Goal: Obtain resource: Download file/media

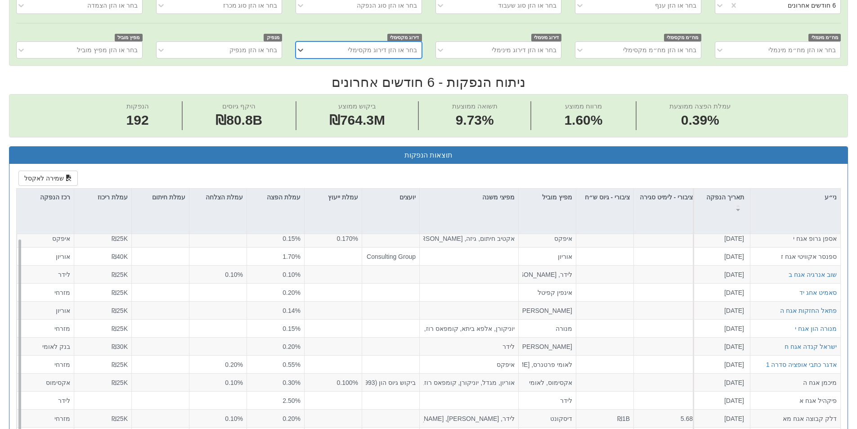
scroll to position [32, 0]
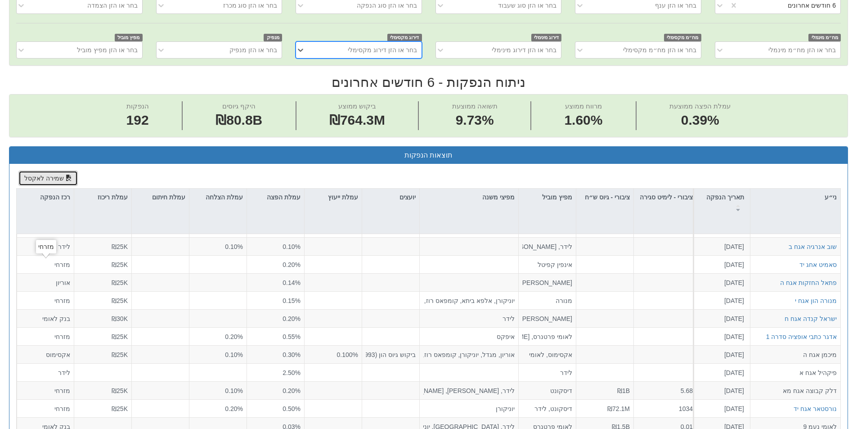
click at [41, 178] on button "שמירה לאקסל" at bounding box center [47, 178] width 59 height 15
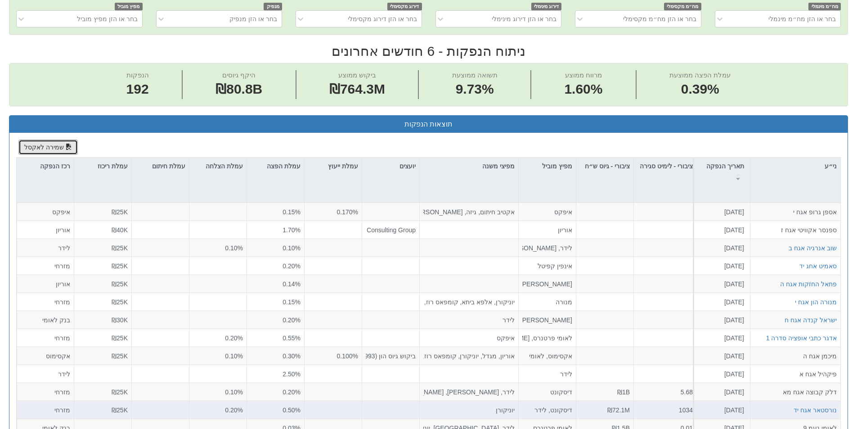
scroll to position [450, 0]
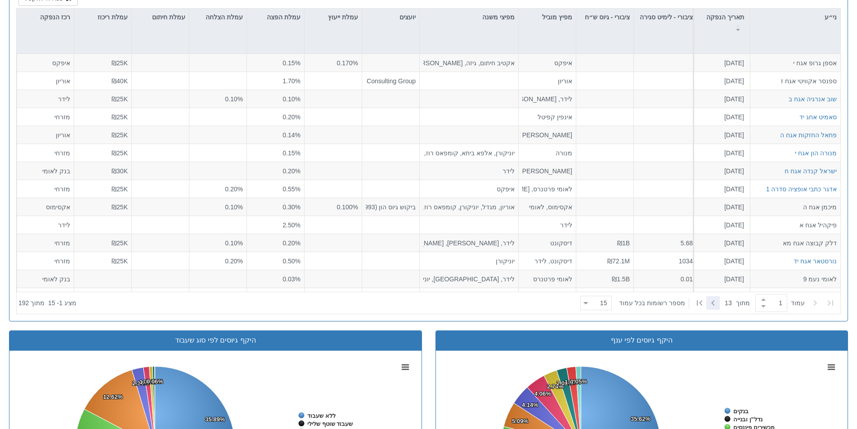
click at [708, 304] on icon at bounding box center [713, 303] width 11 height 11
type input "2"
